Goal: Information Seeking & Learning: Learn about a topic

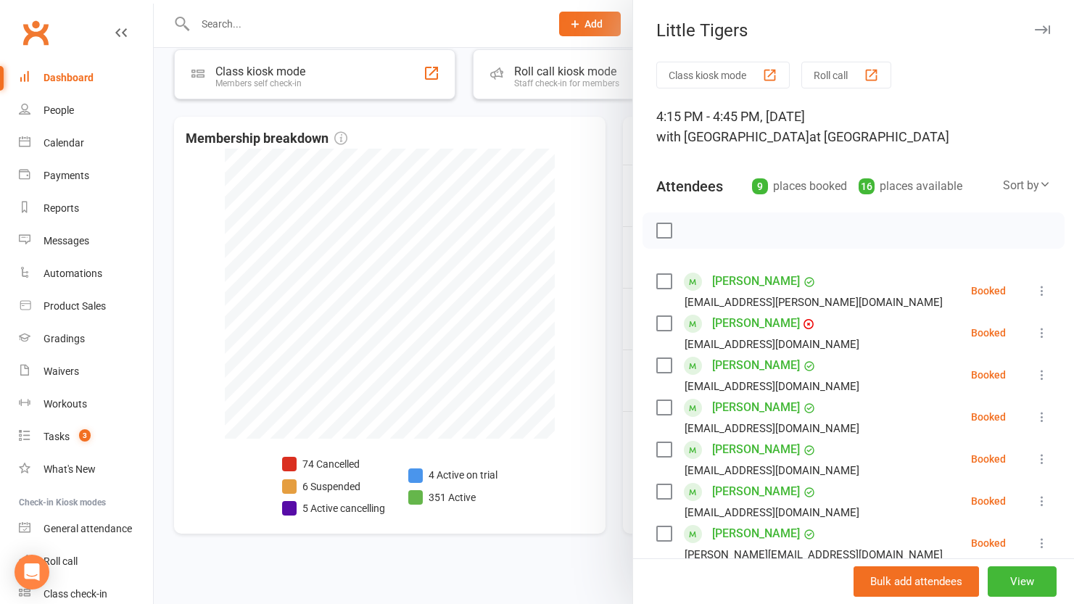
scroll to position [727, 0]
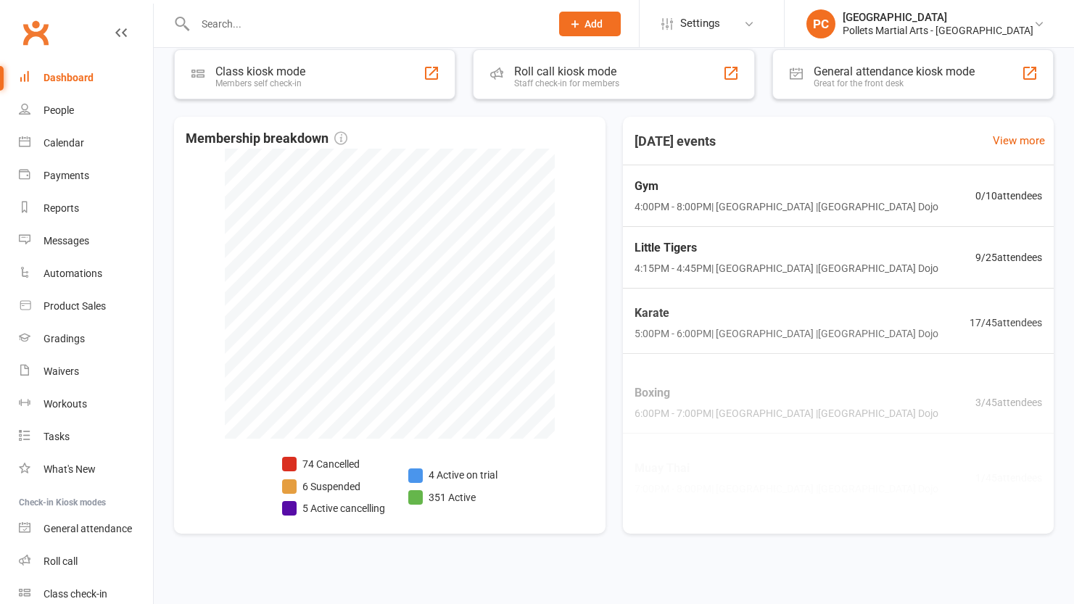
scroll to position [727, 0]
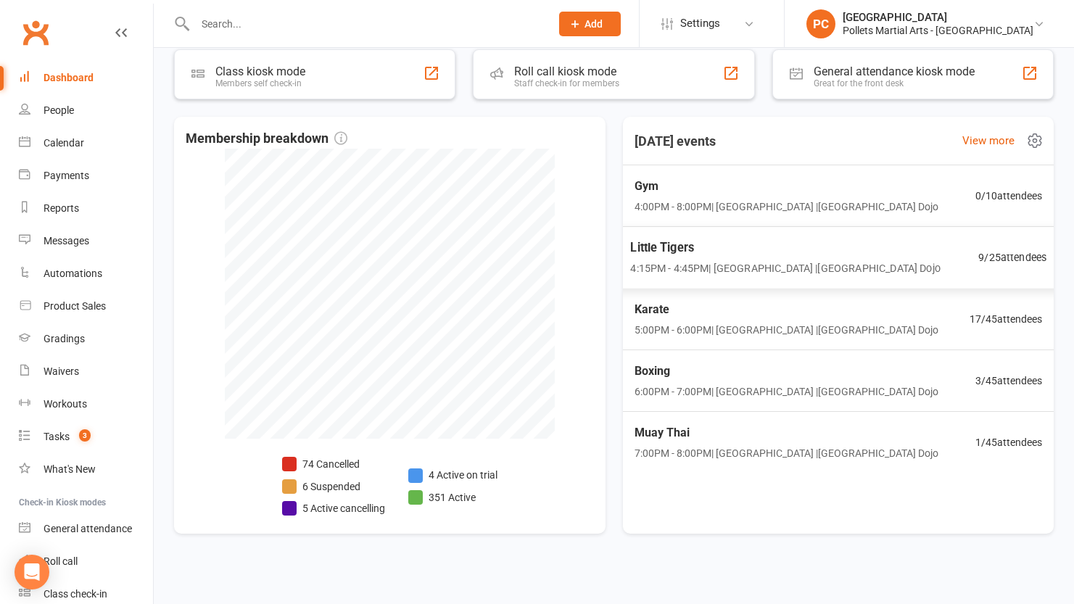
click at [820, 255] on span "Little Tigers" at bounding box center [785, 248] width 310 height 19
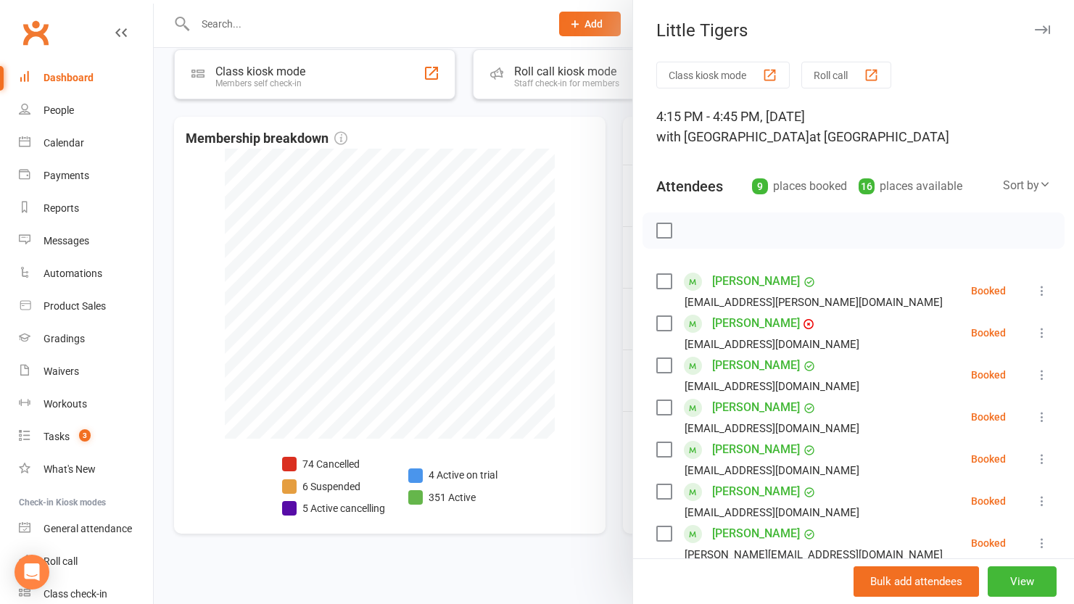
scroll to position [168, 0]
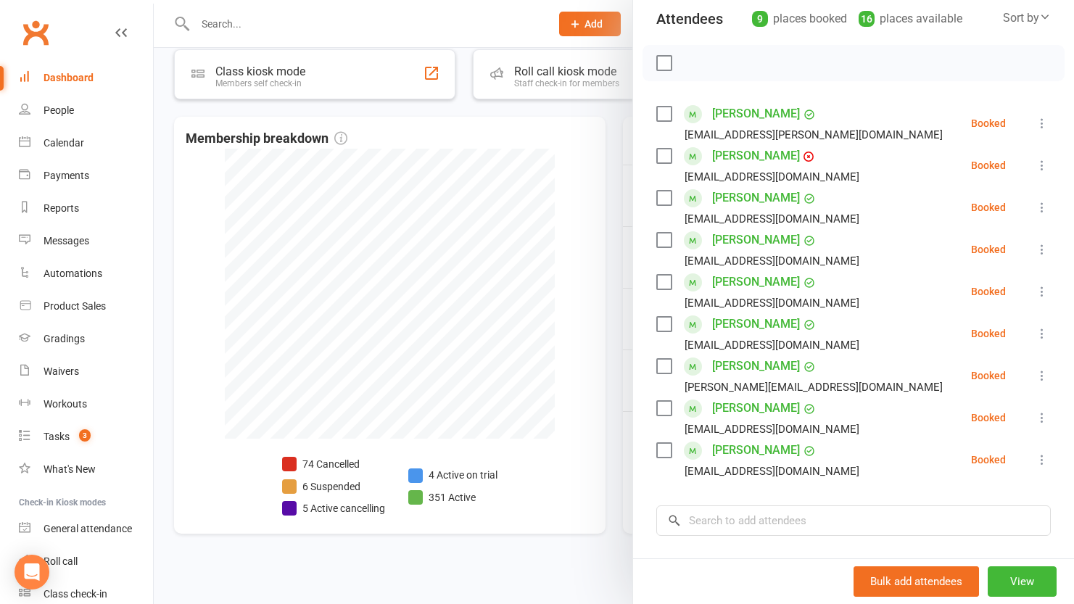
click at [730, 114] on link "[PERSON_NAME]" at bounding box center [756, 113] width 88 height 23
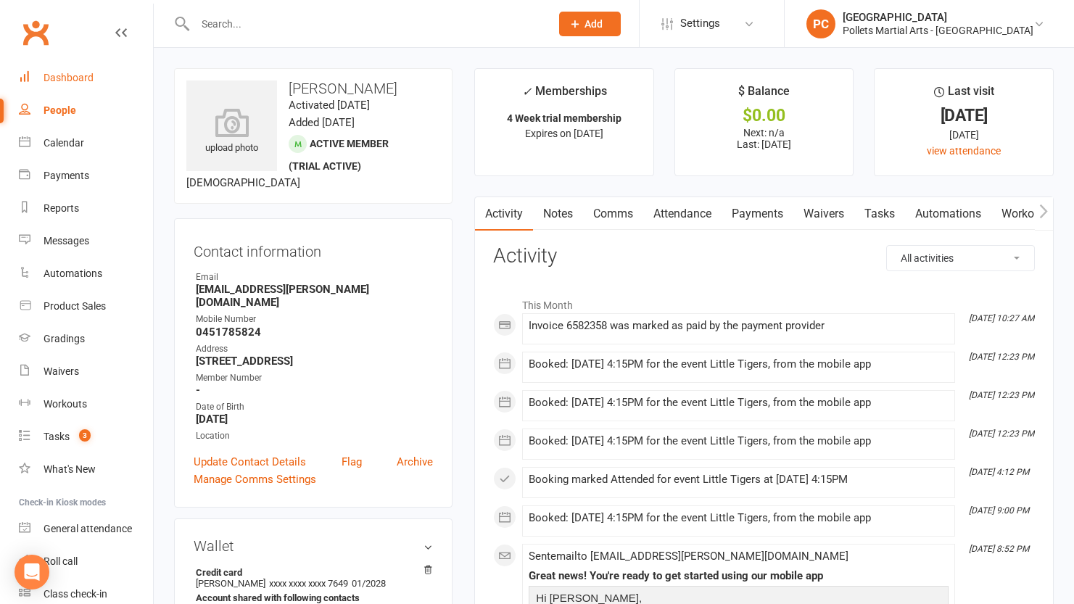
click at [74, 86] on link "Dashboard" at bounding box center [86, 78] width 134 height 33
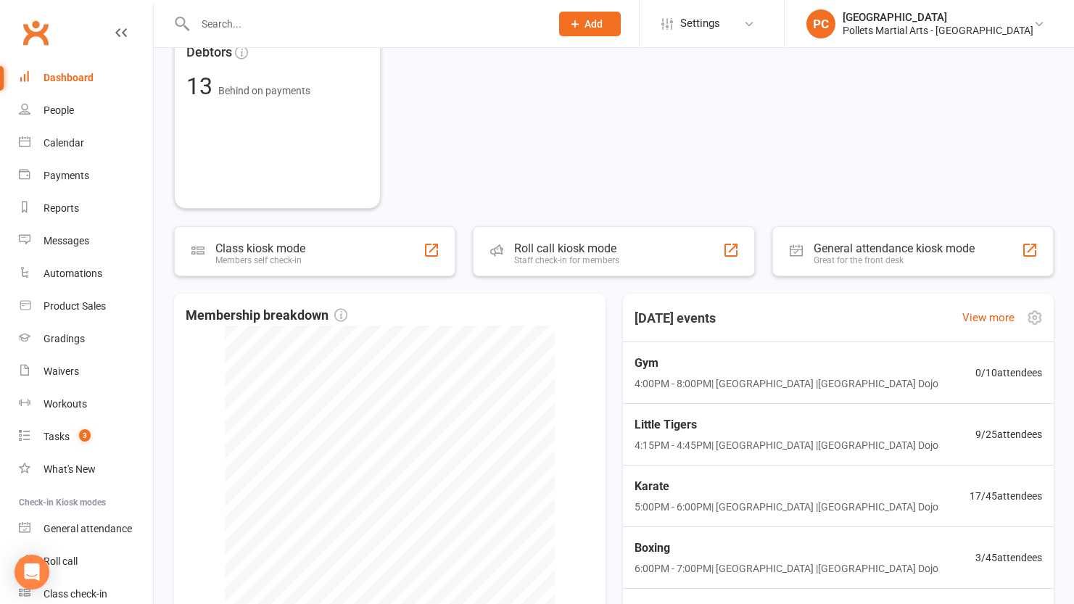
scroll to position [590, 0]
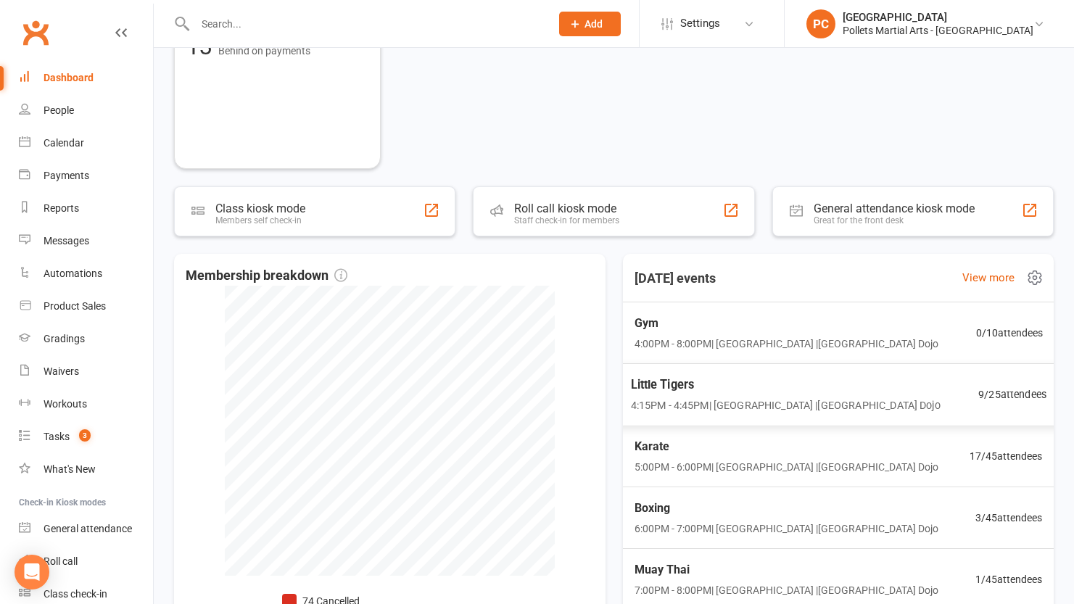
click at [907, 409] on div "Little Tigers 4:15PM - 4:45PM | [GEOGRAPHIC_DATA] | [GEOGRAPHIC_DATA] 9 / 25 at…" at bounding box center [838, 394] width 451 height 63
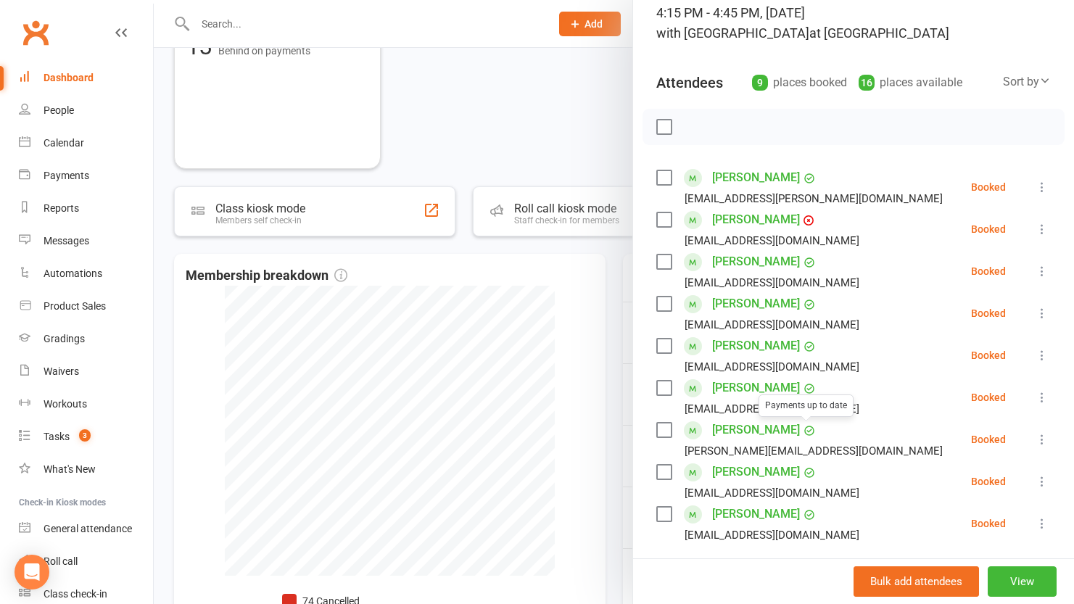
scroll to position [113, 0]
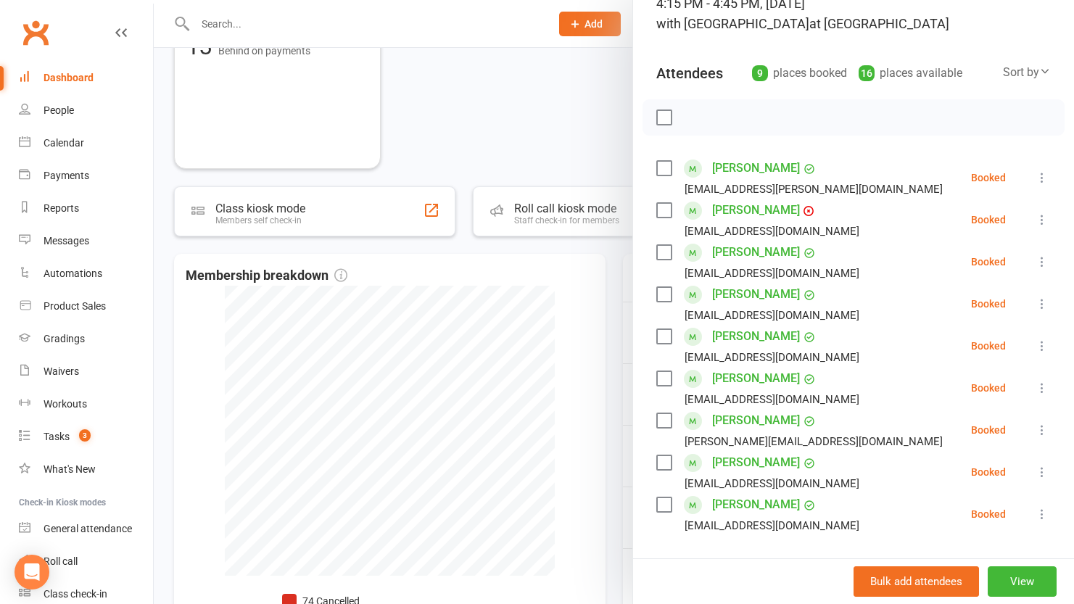
click at [736, 422] on link "[PERSON_NAME]" at bounding box center [756, 420] width 88 height 23
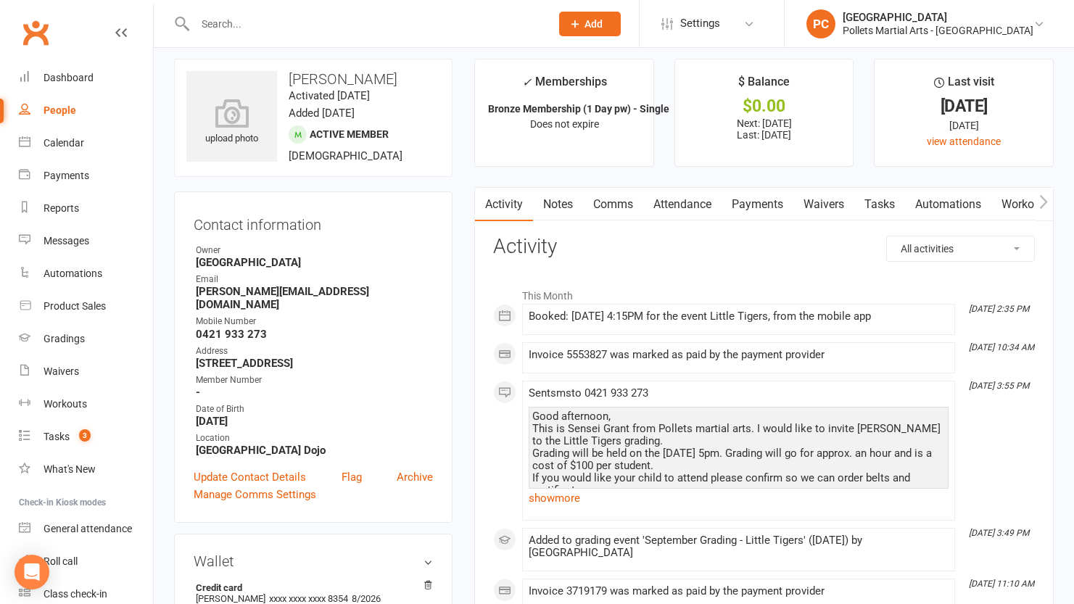
scroll to position [46, 0]
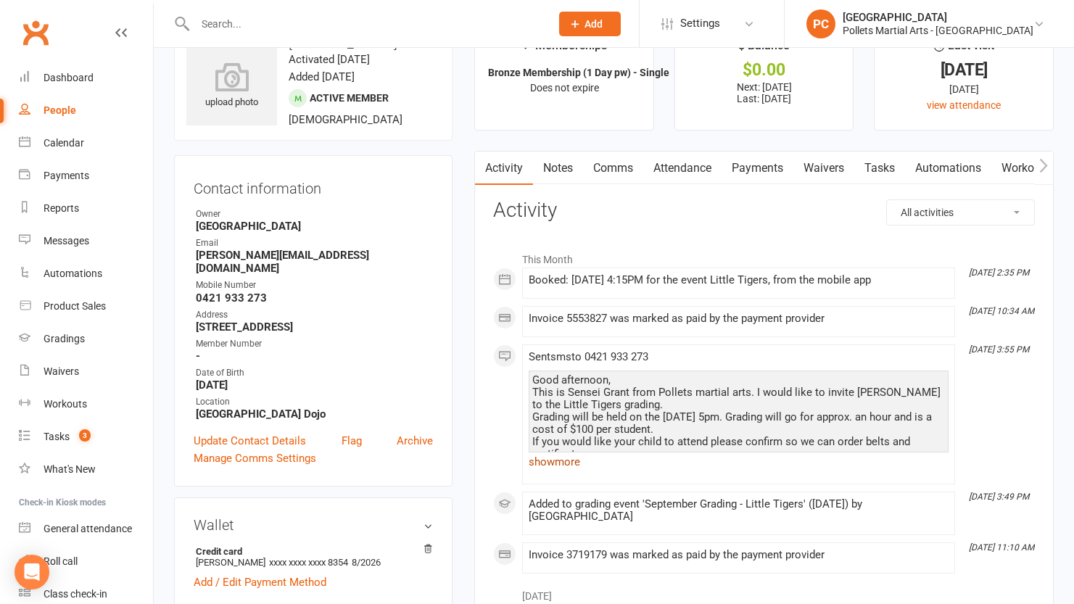
click at [573, 461] on link "show more" at bounding box center [739, 462] width 420 height 20
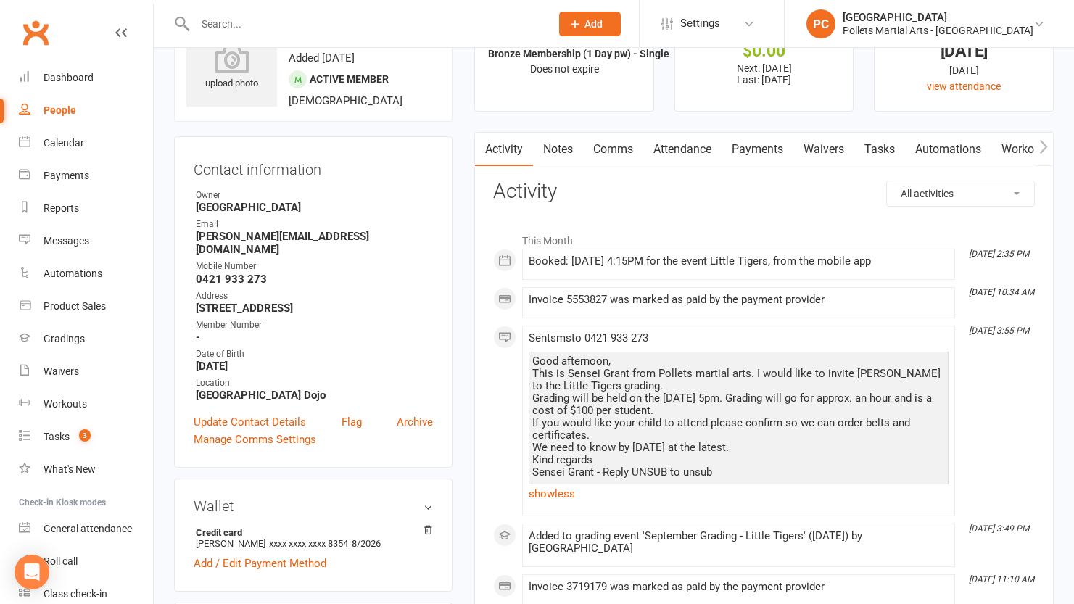
scroll to position [74, 0]
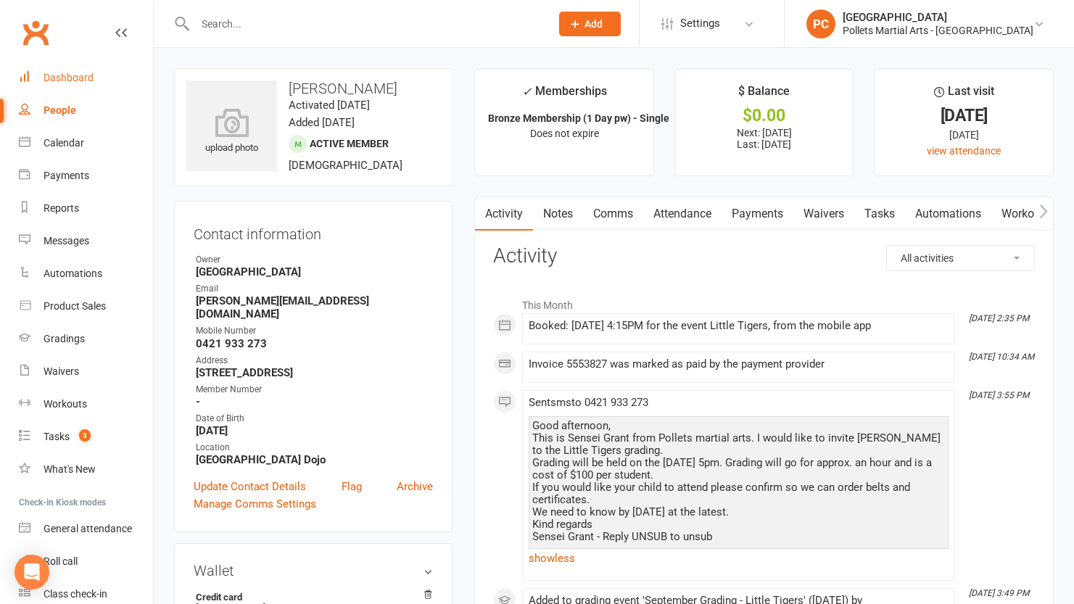
click at [79, 78] on div "Dashboard" at bounding box center [69, 78] width 50 height 12
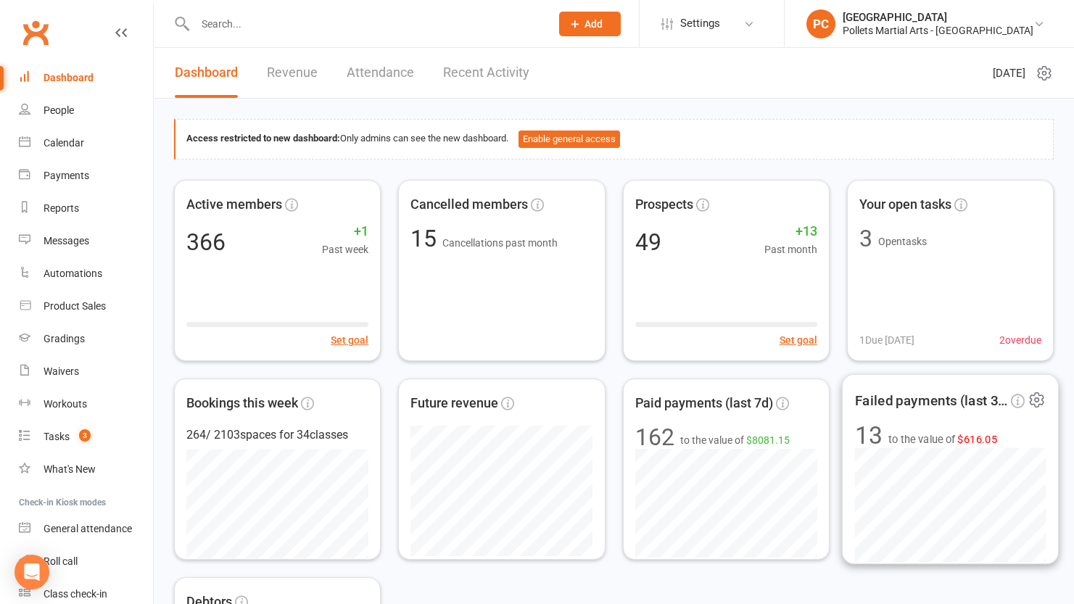
scroll to position [732, 0]
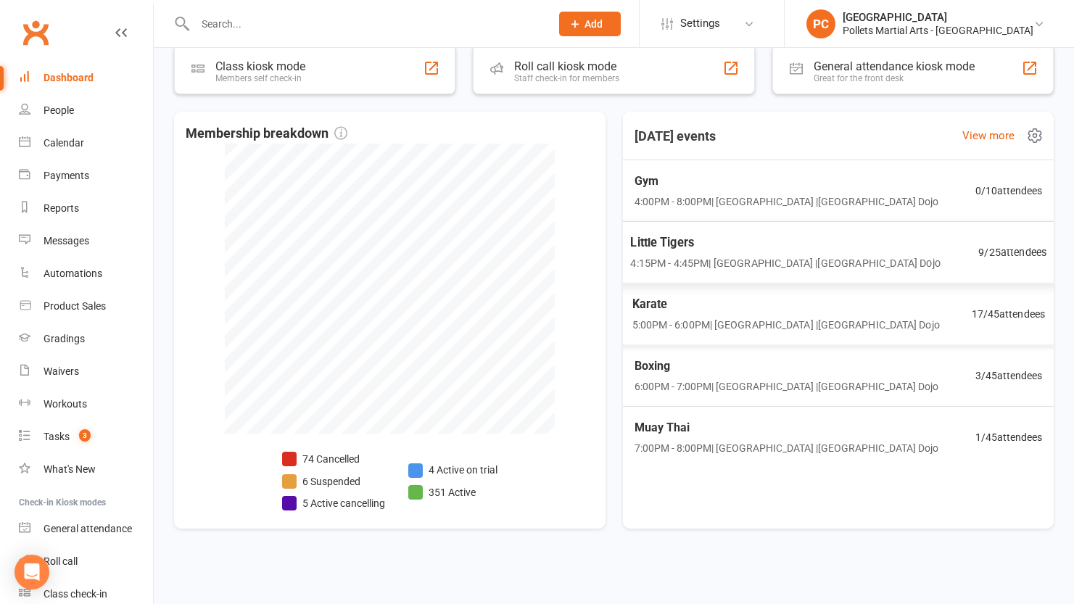
click at [877, 256] on div "Little Tigers 4:15PM - 4:45PM | [GEOGRAPHIC_DATA] | [GEOGRAPHIC_DATA] 9 / 25 at…" at bounding box center [838, 252] width 452 height 63
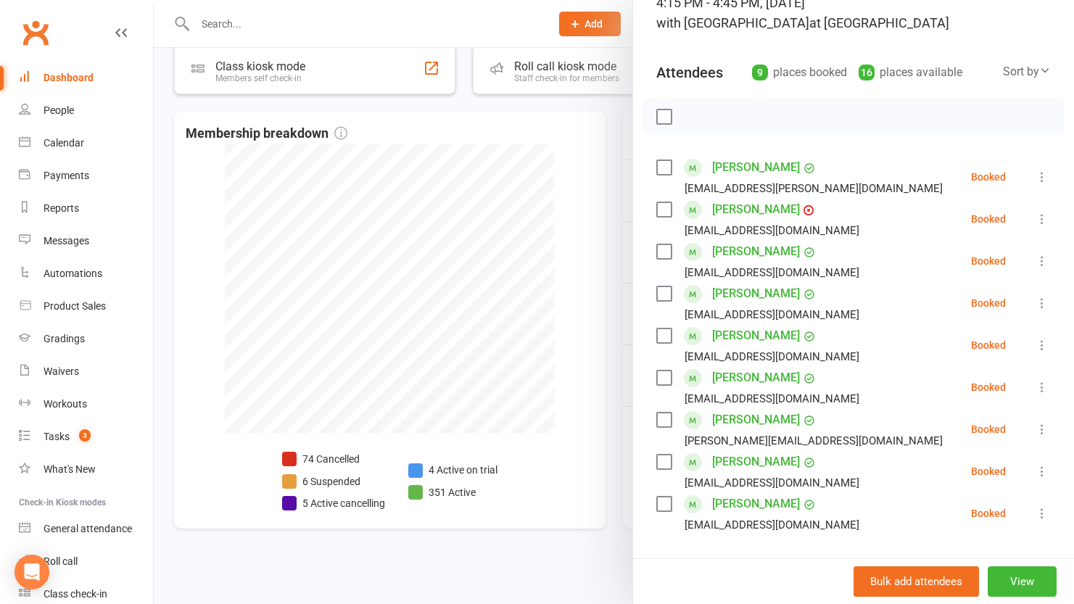
scroll to position [123, 0]
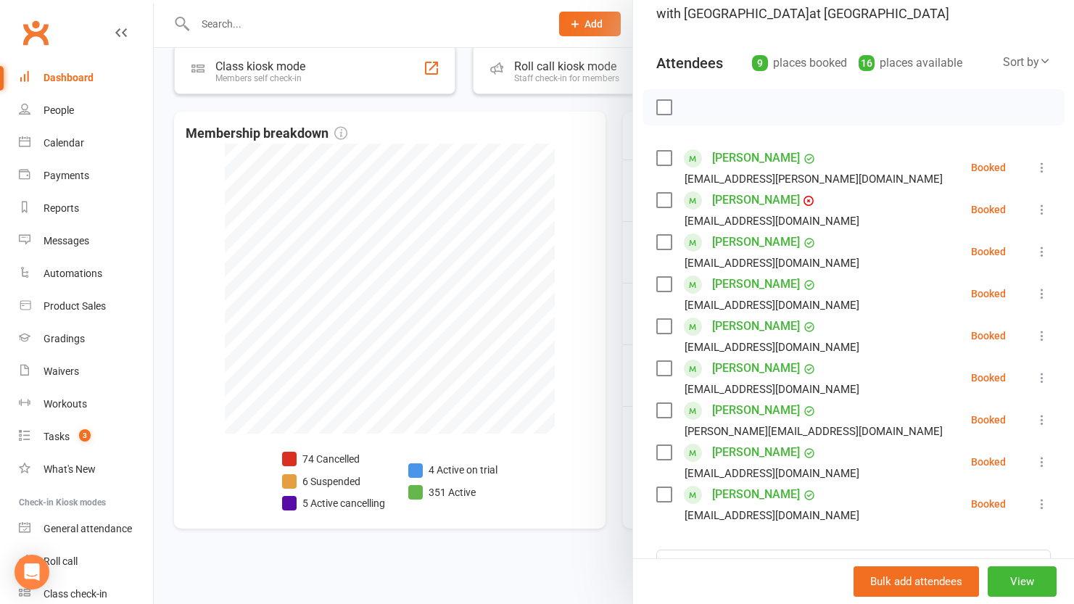
click at [606, 127] on div at bounding box center [614, 302] width 920 height 604
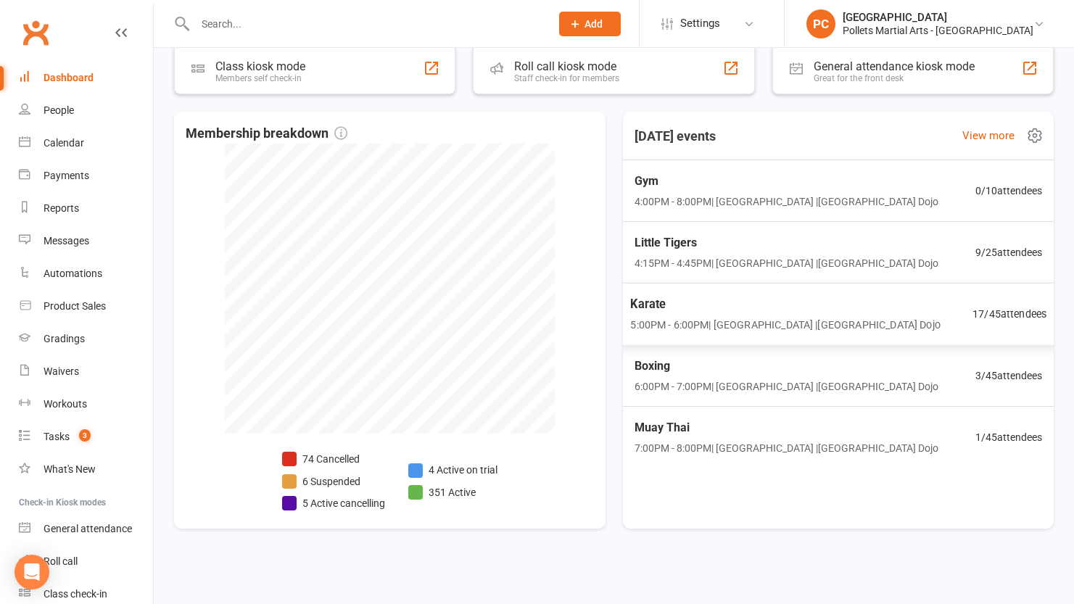
click at [803, 311] on span "Karate" at bounding box center [785, 304] width 310 height 19
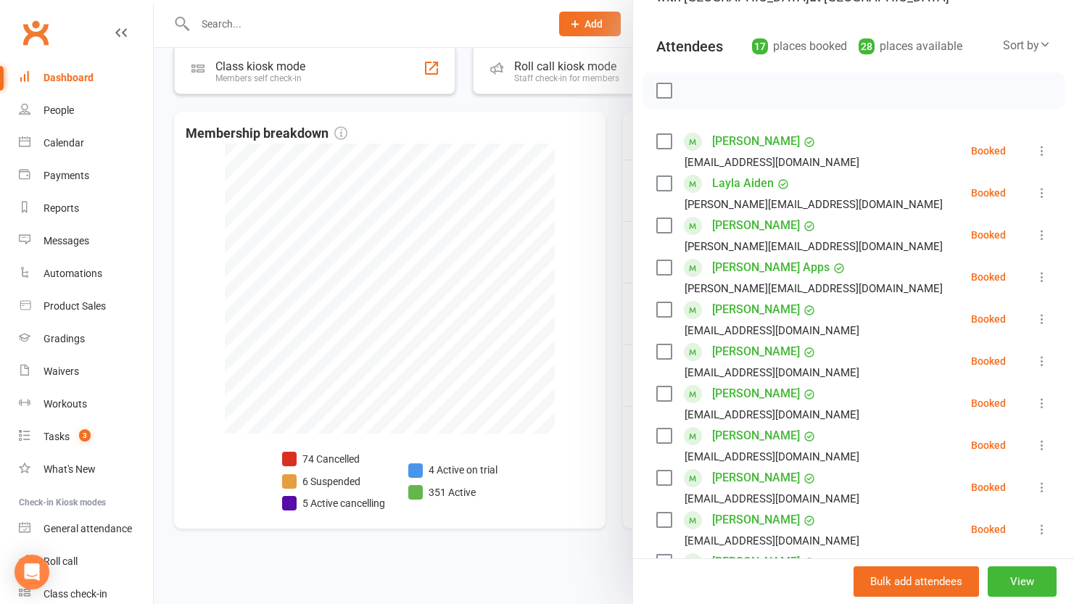
scroll to position [463, 0]
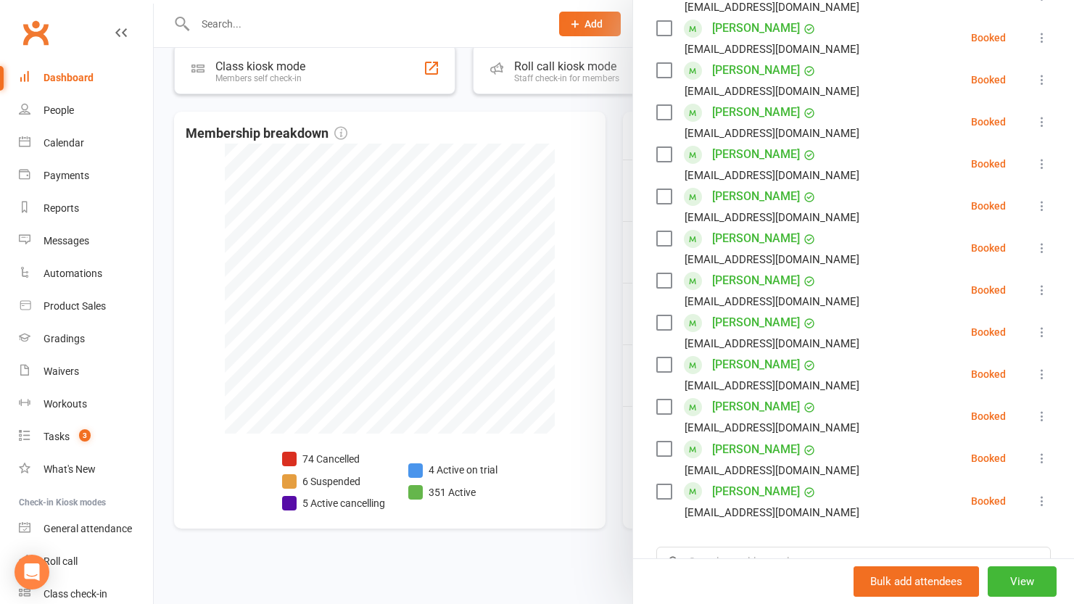
click at [615, 162] on div at bounding box center [614, 302] width 920 height 604
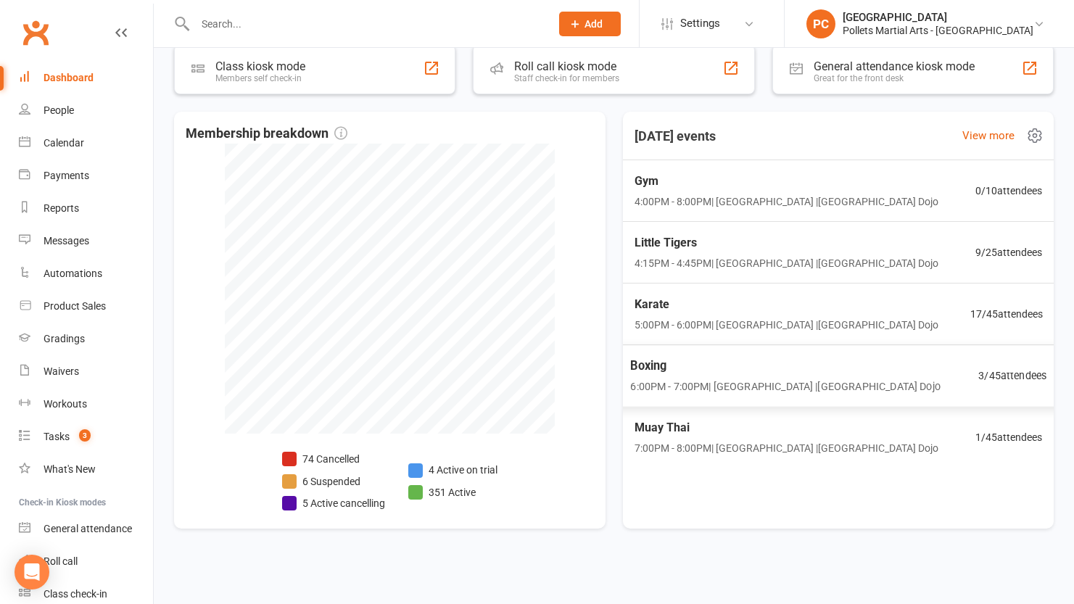
click at [866, 389] on span "6:00PM - 7:00PM | [GEOGRAPHIC_DATA] | [GEOGRAPHIC_DATA]" at bounding box center [785, 387] width 310 height 17
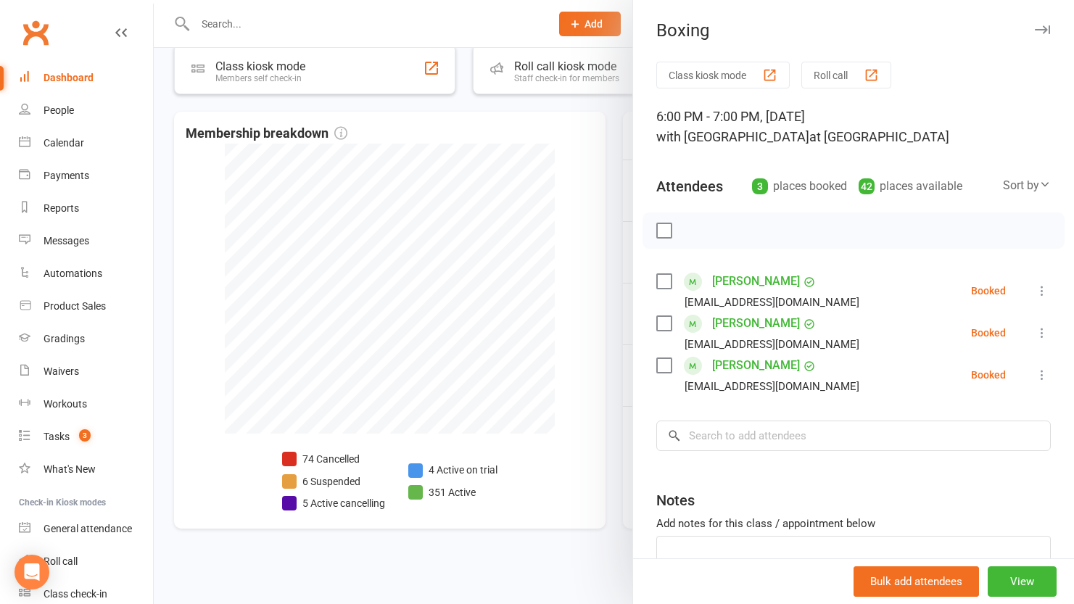
click at [609, 317] on div at bounding box center [614, 302] width 920 height 604
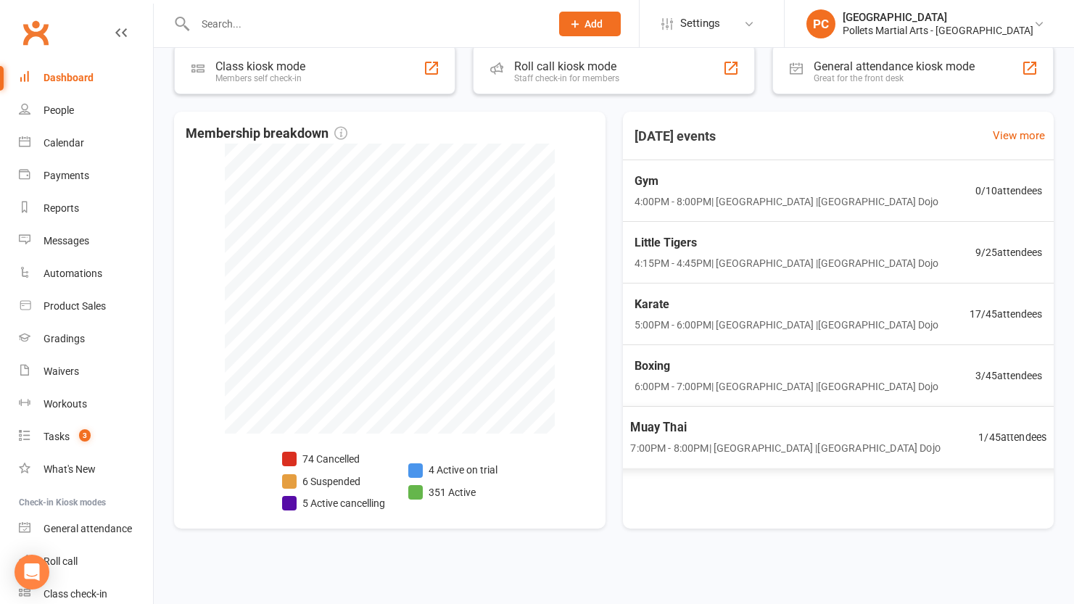
click at [735, 421] on span "Muay Thai" at bounding box center [785, 427] width 310 height 19
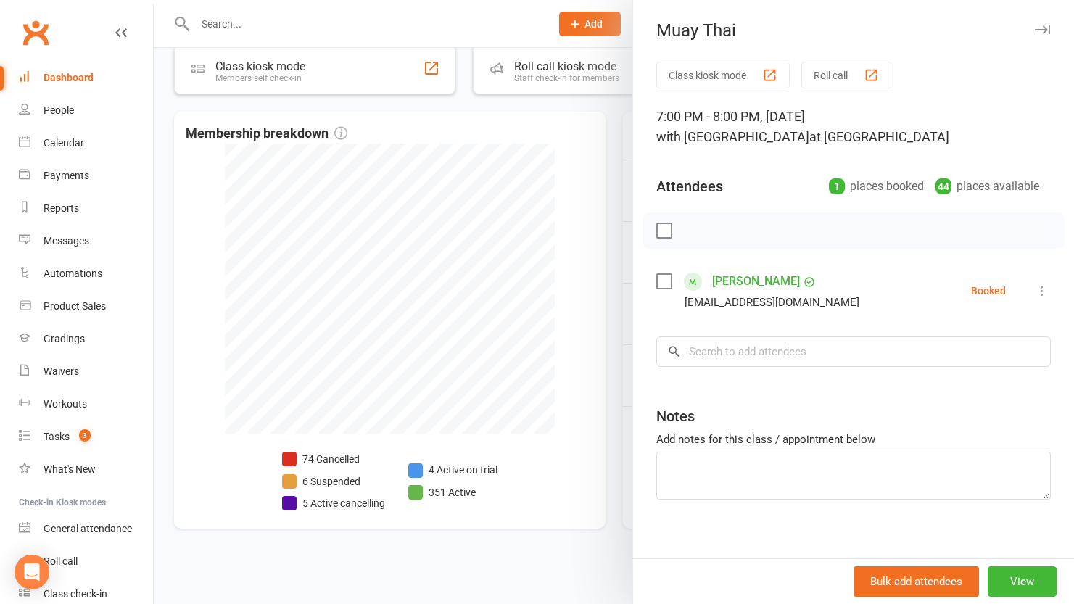
click at [616, 347] on div at bounding box center [614, 302] width 920 height 604
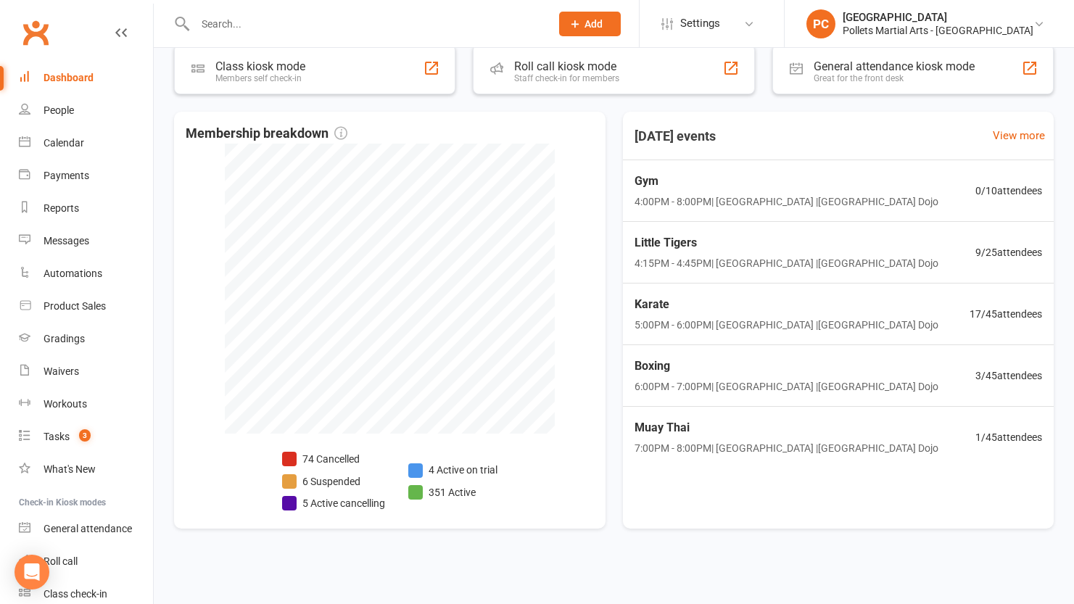
click at [57, 73] on div "Dashboard" at bounding box center [69, 78] width 50 height 12
click at [615, 151] on div "Membership breakdown 74 Cancelled 6 Suspended 5 Active cancelling 4 Active on t…" at bounding box center [614, 320] width 880 height 417
